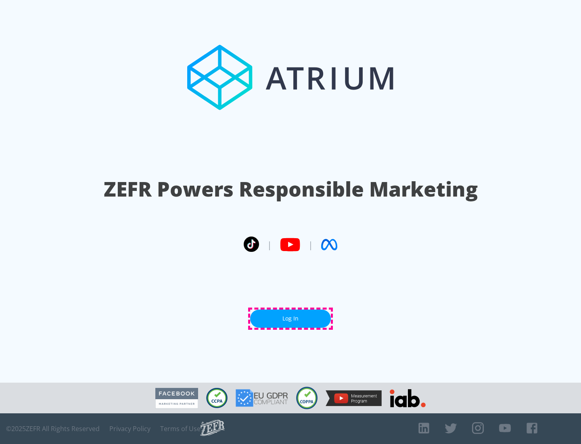
click at [291, 319] on link "Log In" at bounding box center [290, 319] width 81 height 18
